Goal: Task Accomplishment & Management: Manage account settings

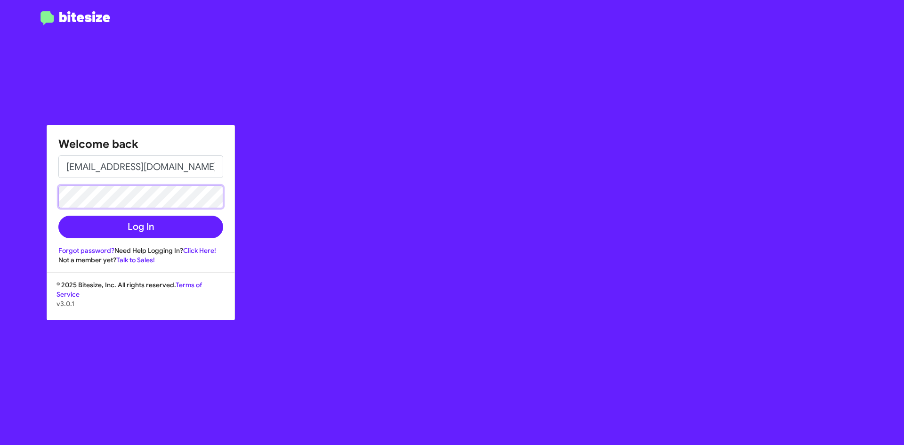
click at [58, 216] on button "Log In" at bounding box center [140, 227] width 165 height 23
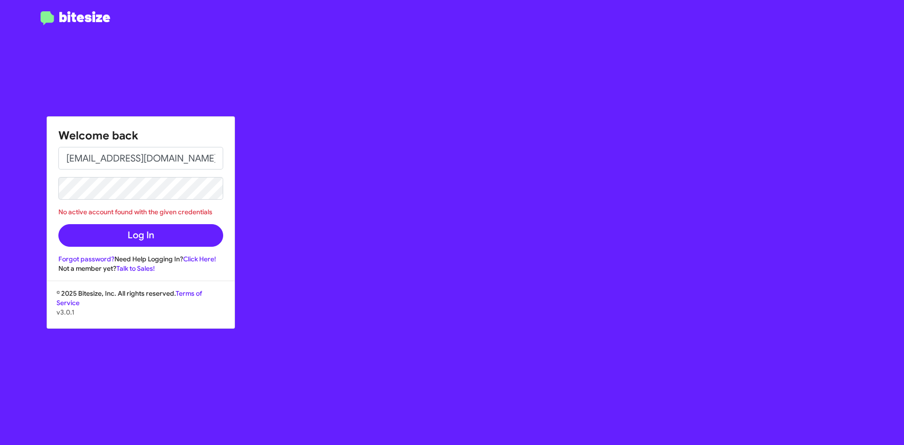
click at [199, 258] on link "Click Here!" at bounding box center [199, 259] width 33 height 8
click at [250, 98] on div "Welcome back [EMAIL_ADDRESS][DOMAIN_NAME] No active account found with the give…" at bounding box center [527, 222] width 753 height 445
click at [226, 224] on div "Welcome back [EMAIL_ADDRESS][DOMAIN_NAME] No active account found with the give…" at bounding box center [140, 195] width 187 height 156
click at [84, 258] on link "Forgot password?" at bounding box center [86, 259] width 56 height 8
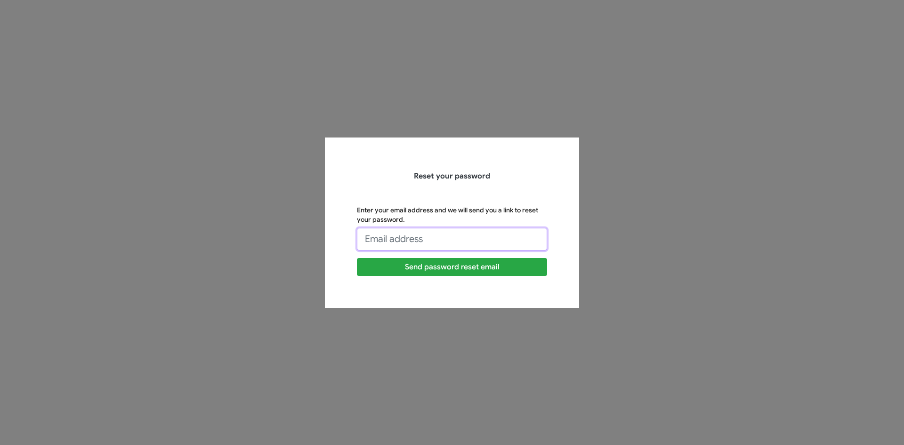
click at [410, 235] on input "Enter your email address and we will send you a link to reset your password." at bounding box center [452, 239] width 190 height 23
type input "[EMAIL_ADDRESS][DOMAIN_NAME]"
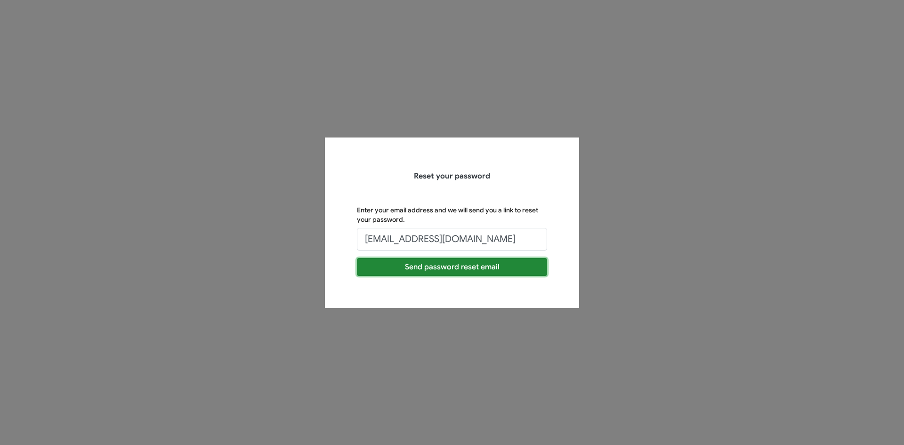
click at [427, 269] on button "Send password reset email" at bounding box center [452, 267] width 190 height 18
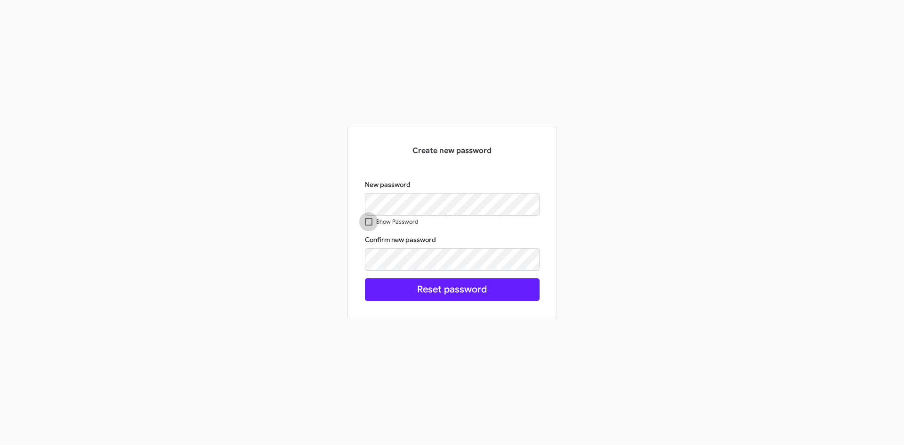
click at [367, 220] on span at bounding box center [369, 222] width 8 height 8
click at [368, 225] on input "Show Password" at bounding box center [368, 225] width 0 height 0
checkbox input "true"
click at [365, 278] on button "Reset password" at bounding box center [452, 289] width 175 height 23
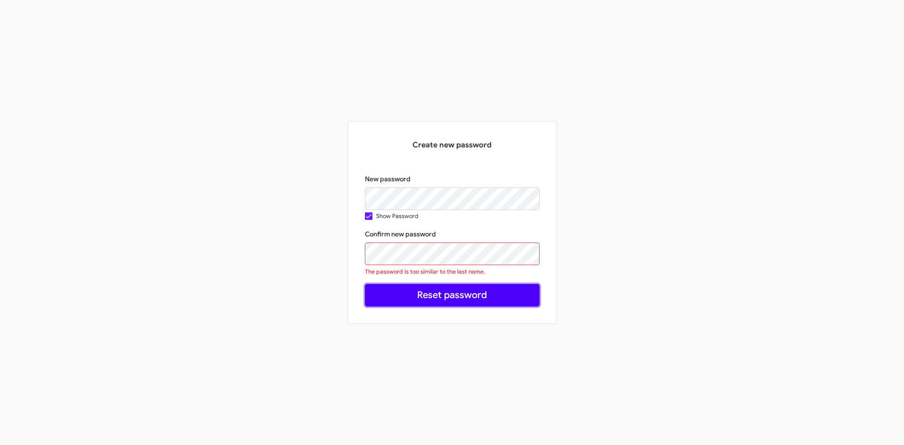
click at [429, 296] on button "Reset password" at bounding box center [452, 295] width 175 height 23
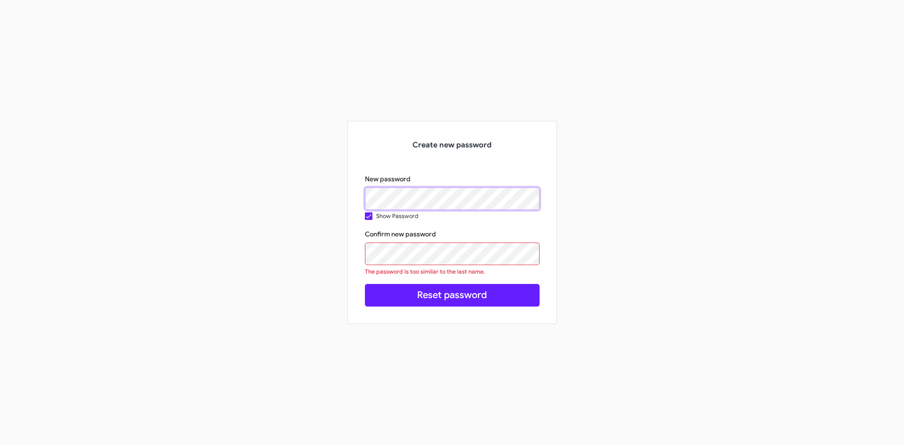
click at [322, 200] on div "Create new password New password Show Password Confirm new password The passwor…" at bounding box center [452, 222] width 537 height 203
click at [365, 284] on button "Reset password" at bounding box center [452, 295] width 175 height 23
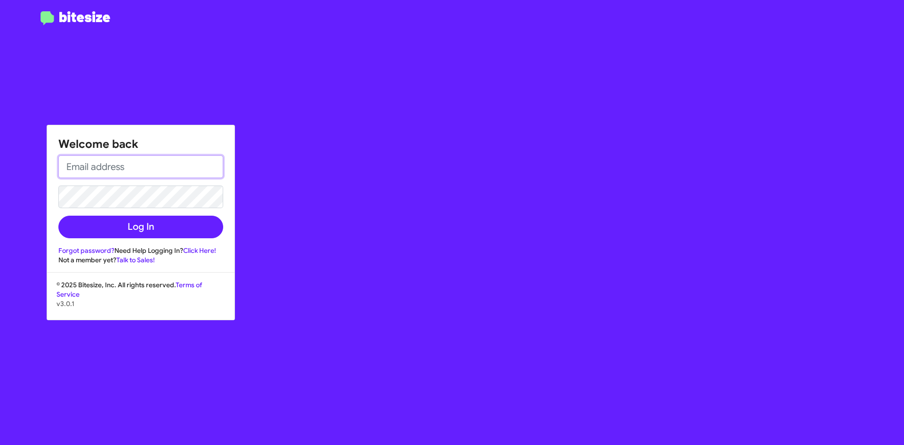
click at [95, 162] on input "email" at bounding box center [140, 166] width 165 height 23
type input "[EMAIL_ADDRESS][DOMAIN_NAME]"
click at [58, 216] on button "Log In" at bounding box center [140, 227] width 165 height 23
